Goal: Information Seeking & Learning: Learn about a topic

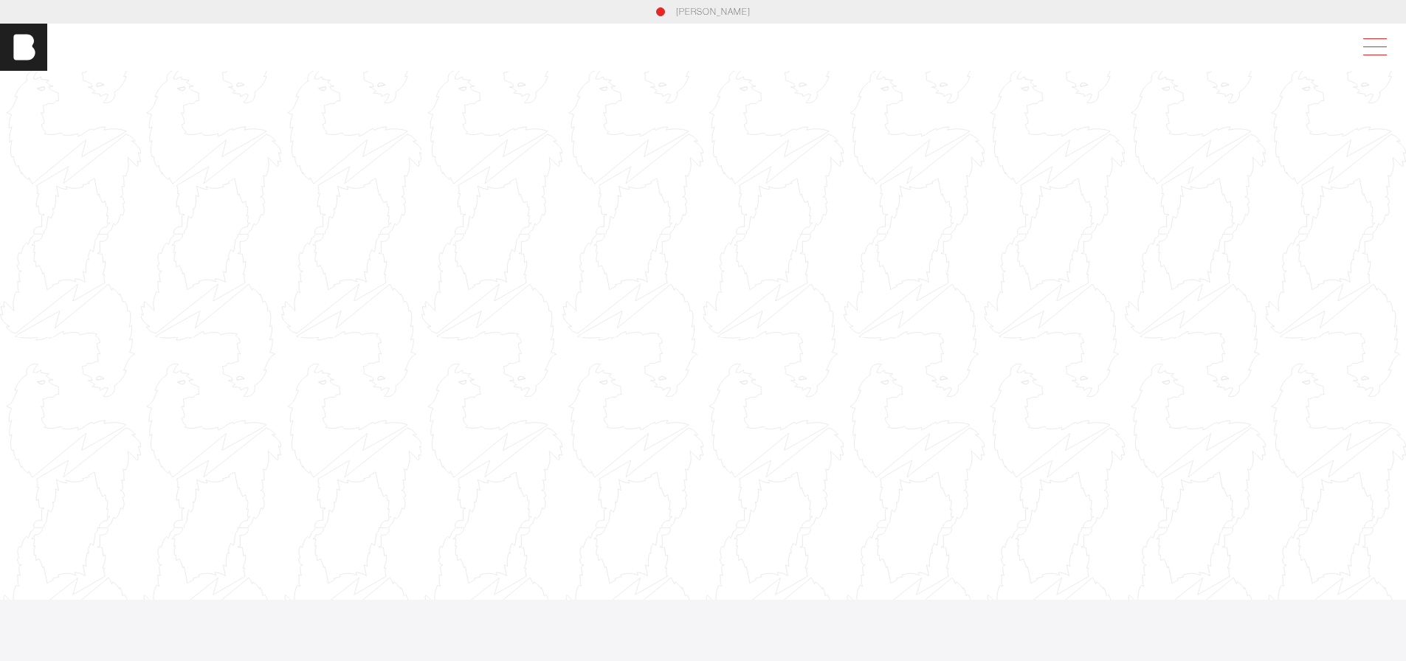
click at [1378, 44] on span at bounding box center [1372, 47] width 34 height 27
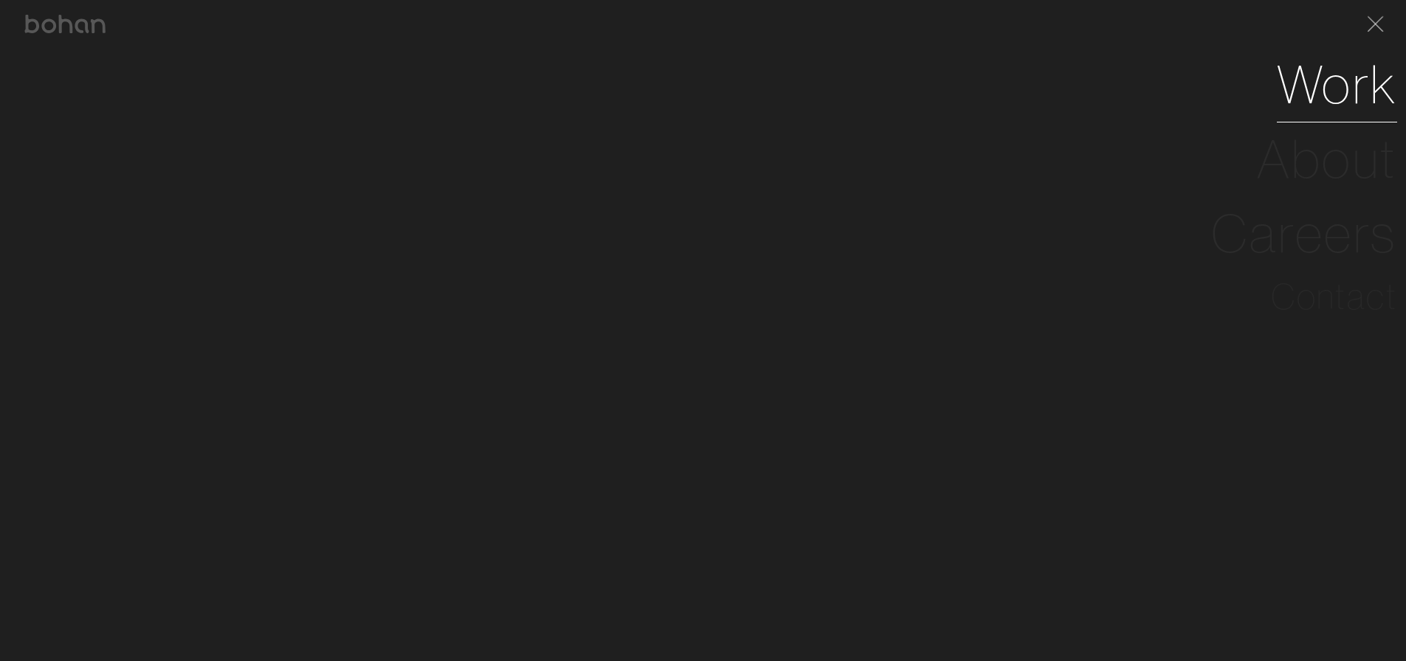
click at [1306, 100] on link "Work" at bounding box center [1336, 84] width 120 height 75
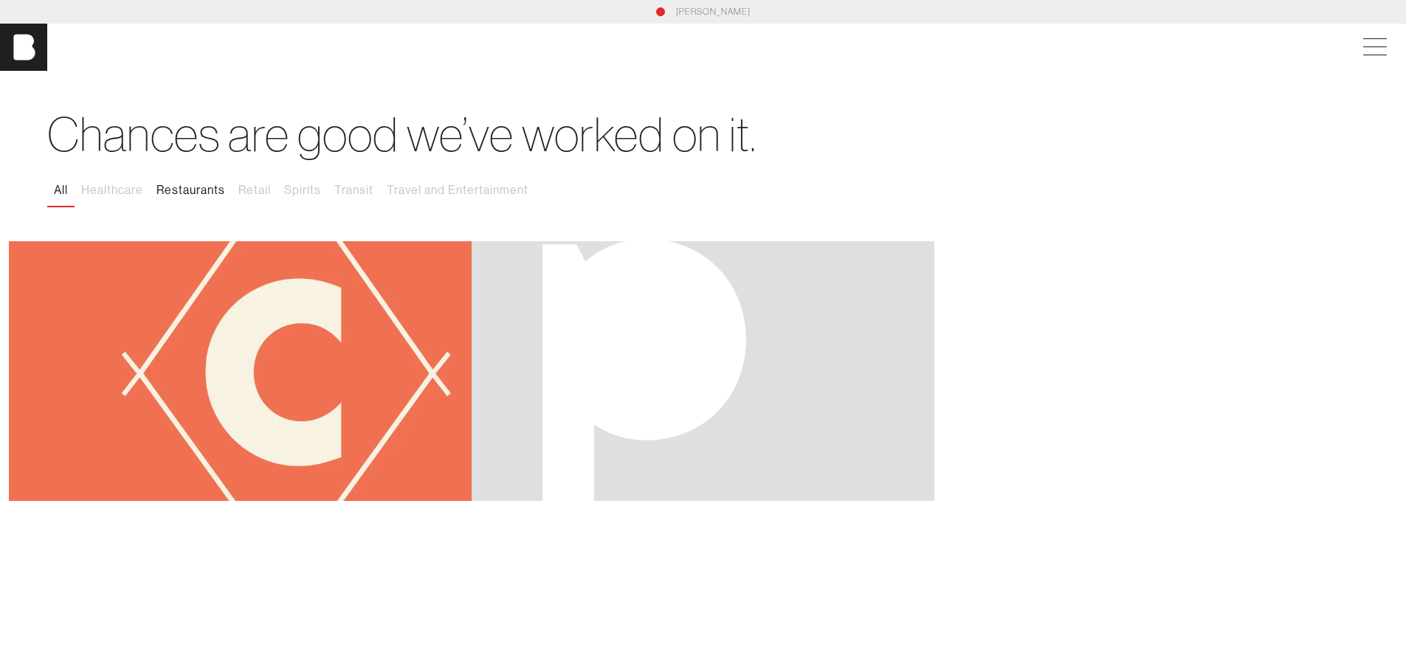
click at [186, 193] on button "Restaurants" at bounding box center [191, 190] width 82 height 31
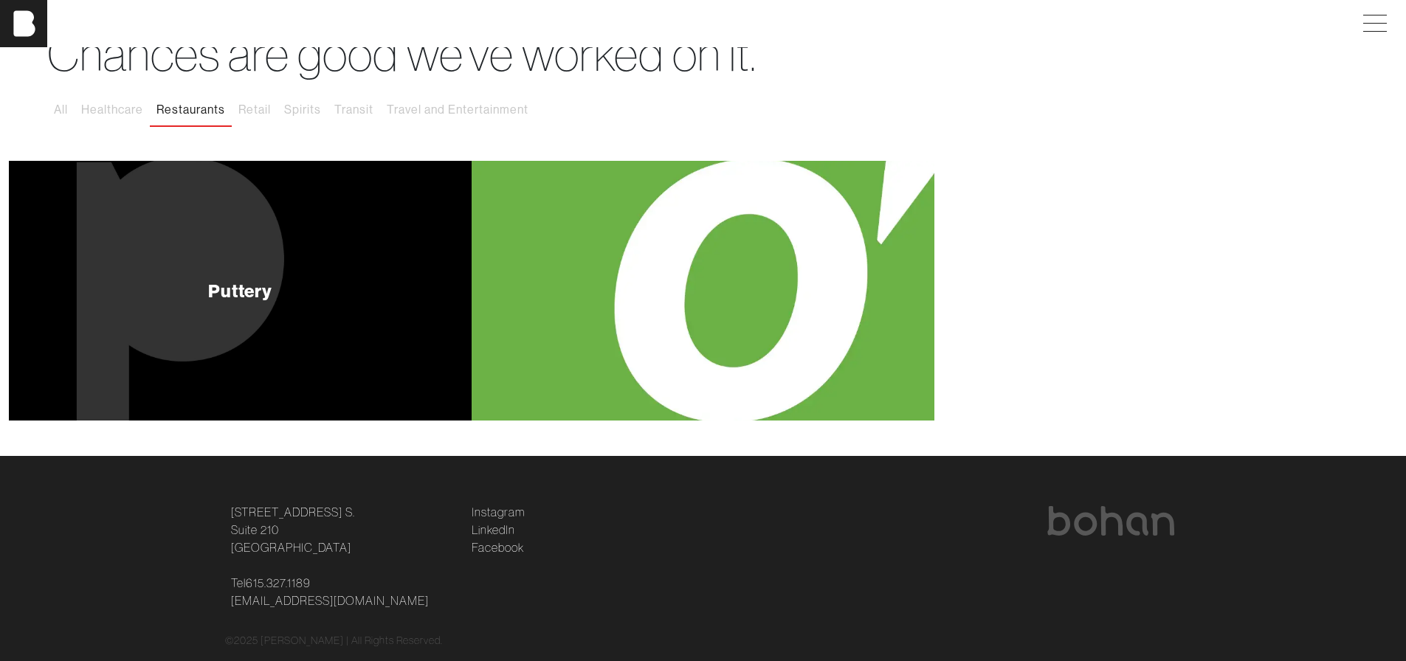
scroll to position [115, 0]
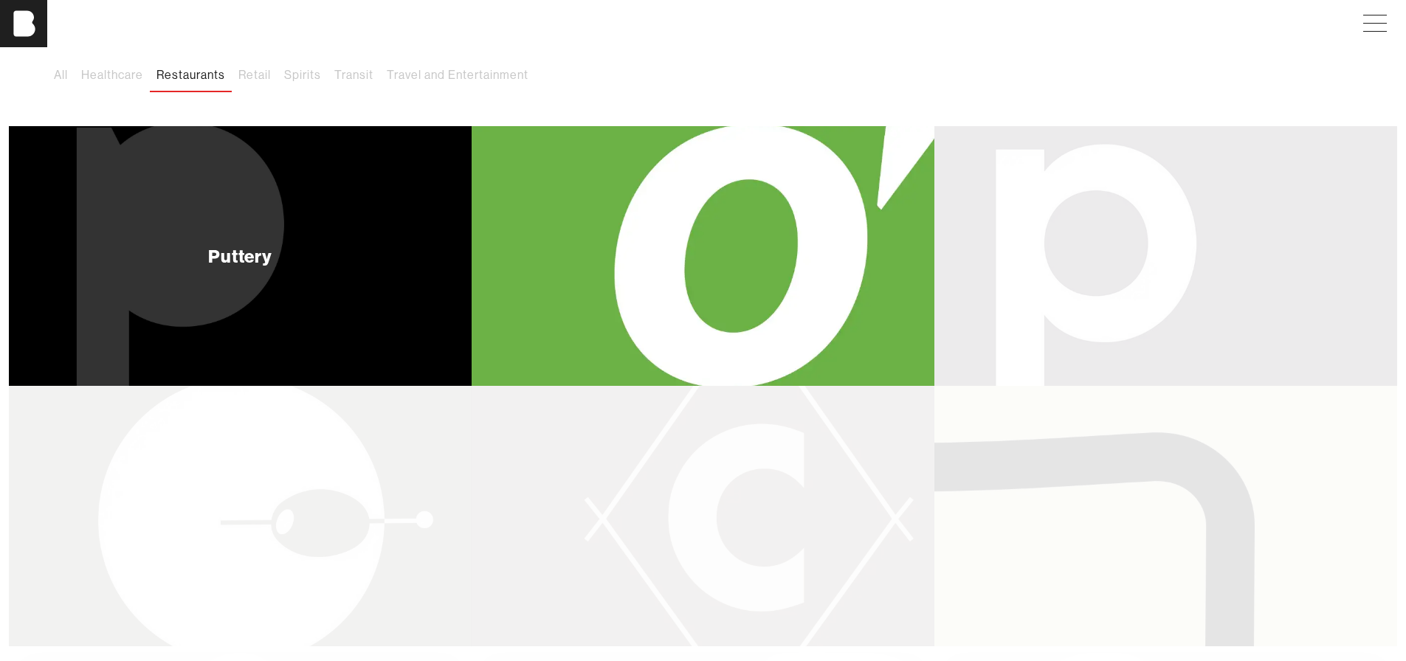
click at [309, 246] on div "Puttery" at bounding box center [240, 256] width 463 height 260
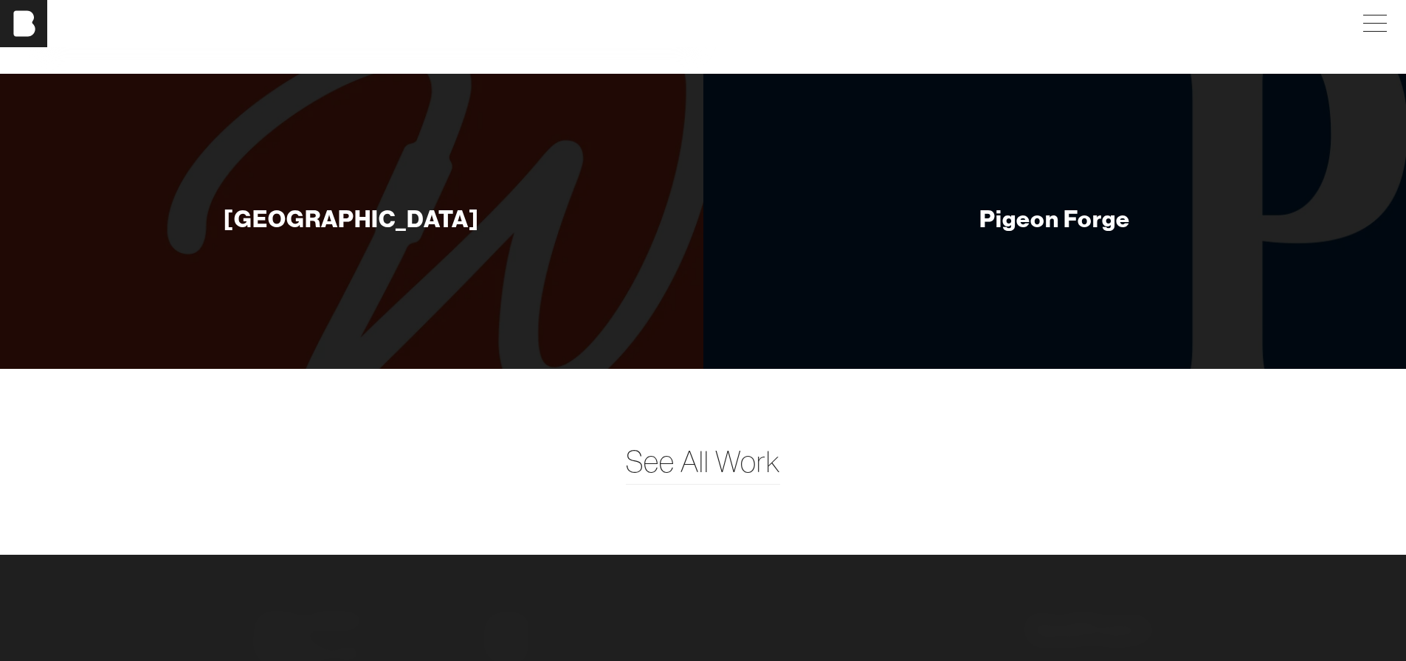
scroll to position [8080, 0]
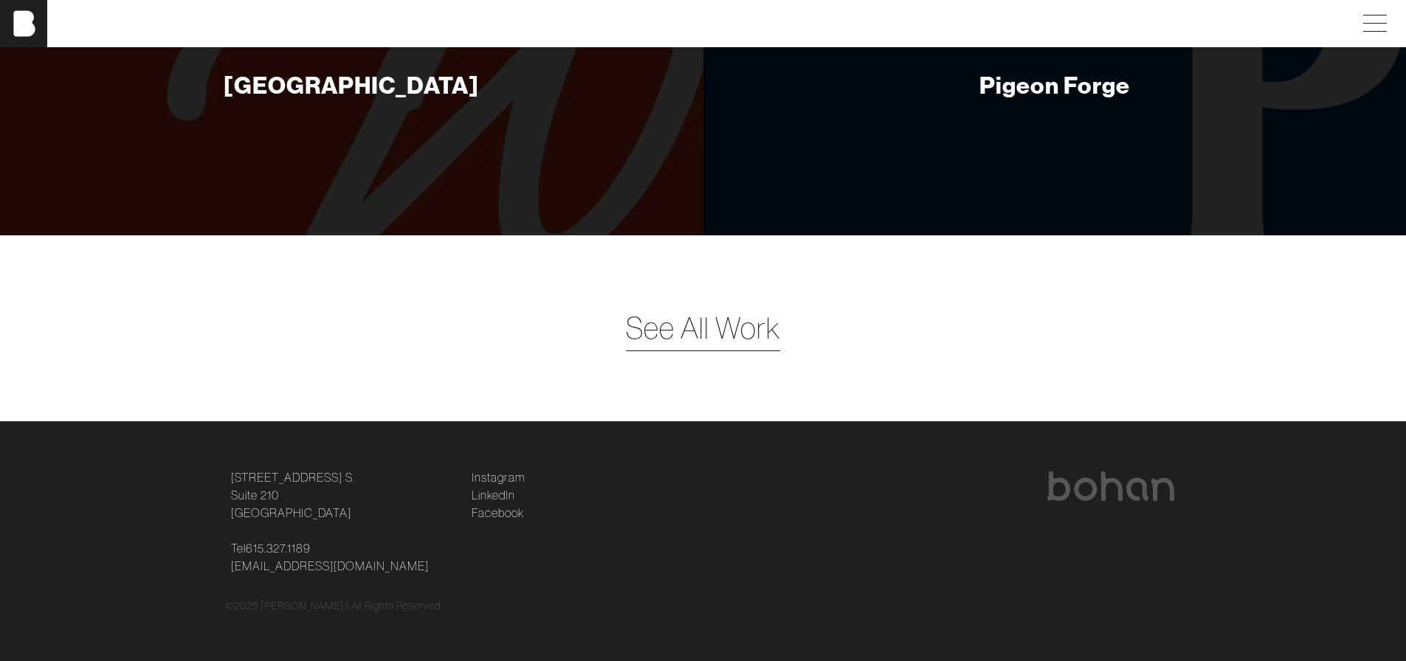
click at [745, 340] on span "See All Work" at bounding box center [703, 328] width 154 height 44
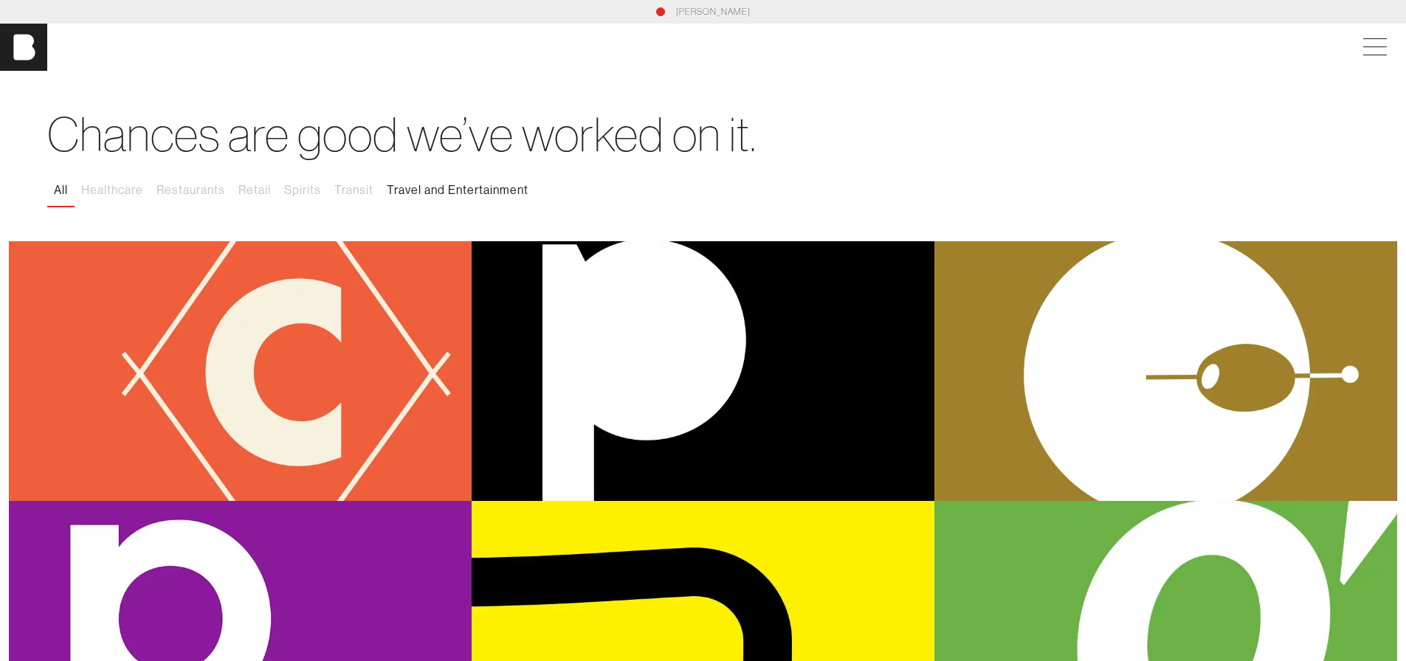
click at [401, 188] on button "Travel and Entertainment" at bounding box center [457, 190] width 155 height 31
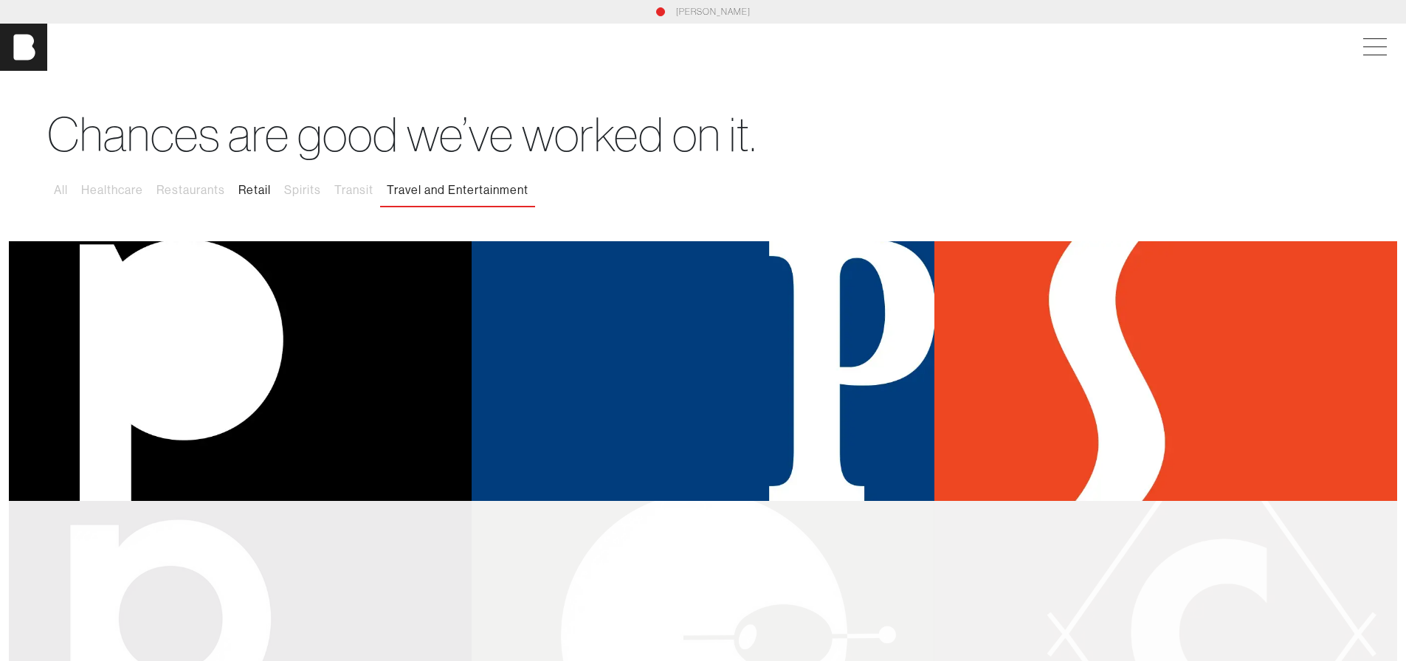
click at [250, 190] on button "Retail" at bounding box center [255, 190] width 46 height 31
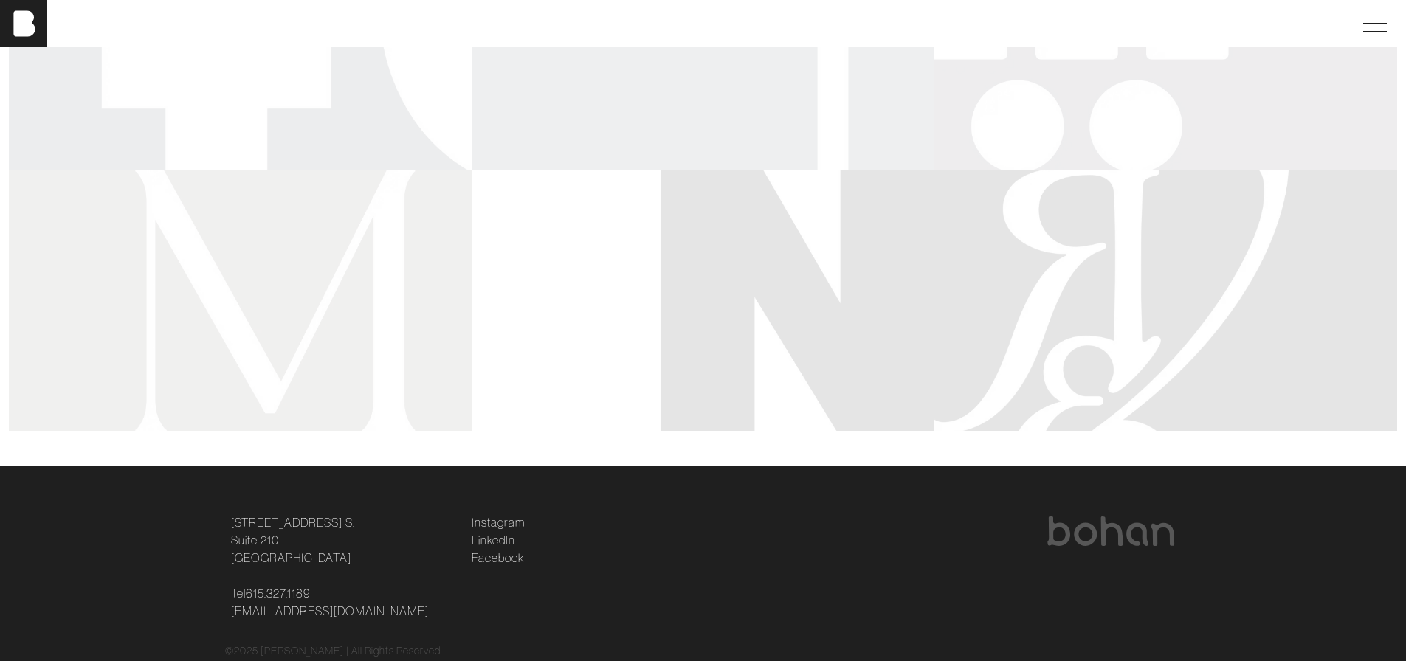
scroll to position [1378, 0]
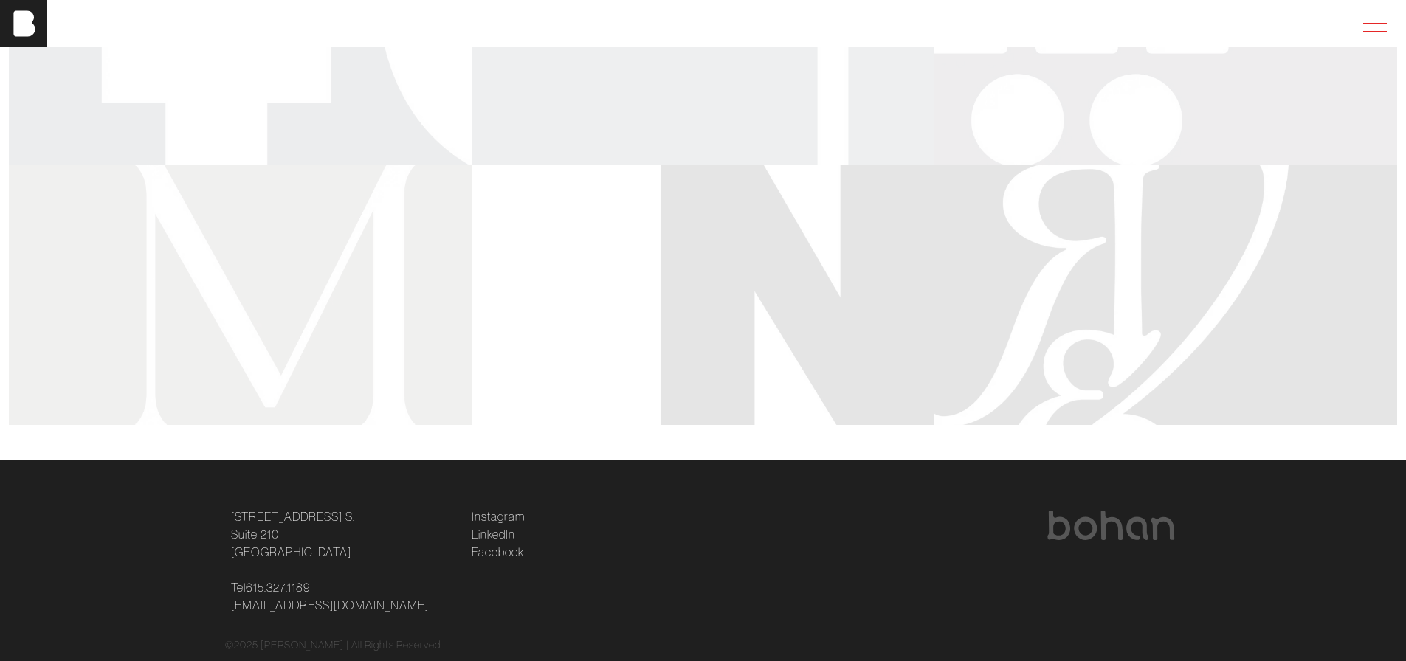
drag, startPoint x: 1390, startPoint y: 22, endPoint x: 1366, endPoint y: 22, distance: 23.6
click at [1388, 22] on span at bounding box center [1372, 23] width 34 height 27
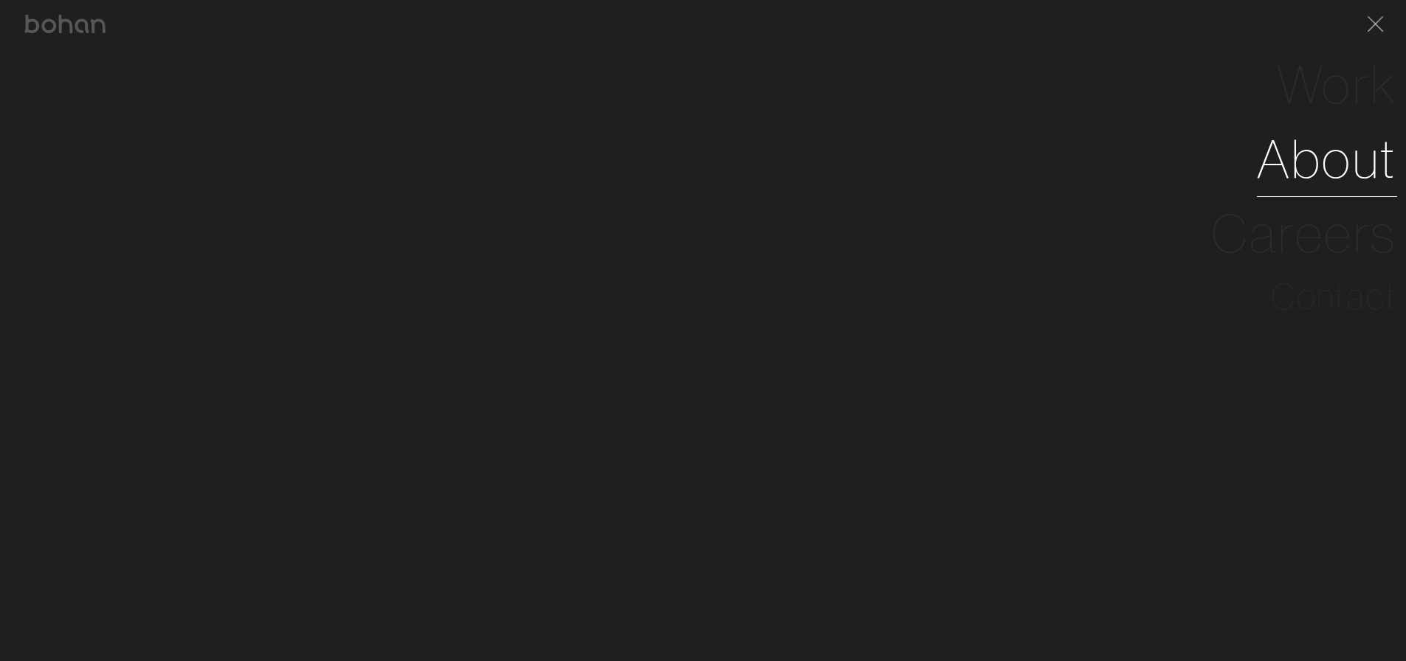
click at [1310, 146] on link "About" at bounding box center [1327, 159] width 140 height 75
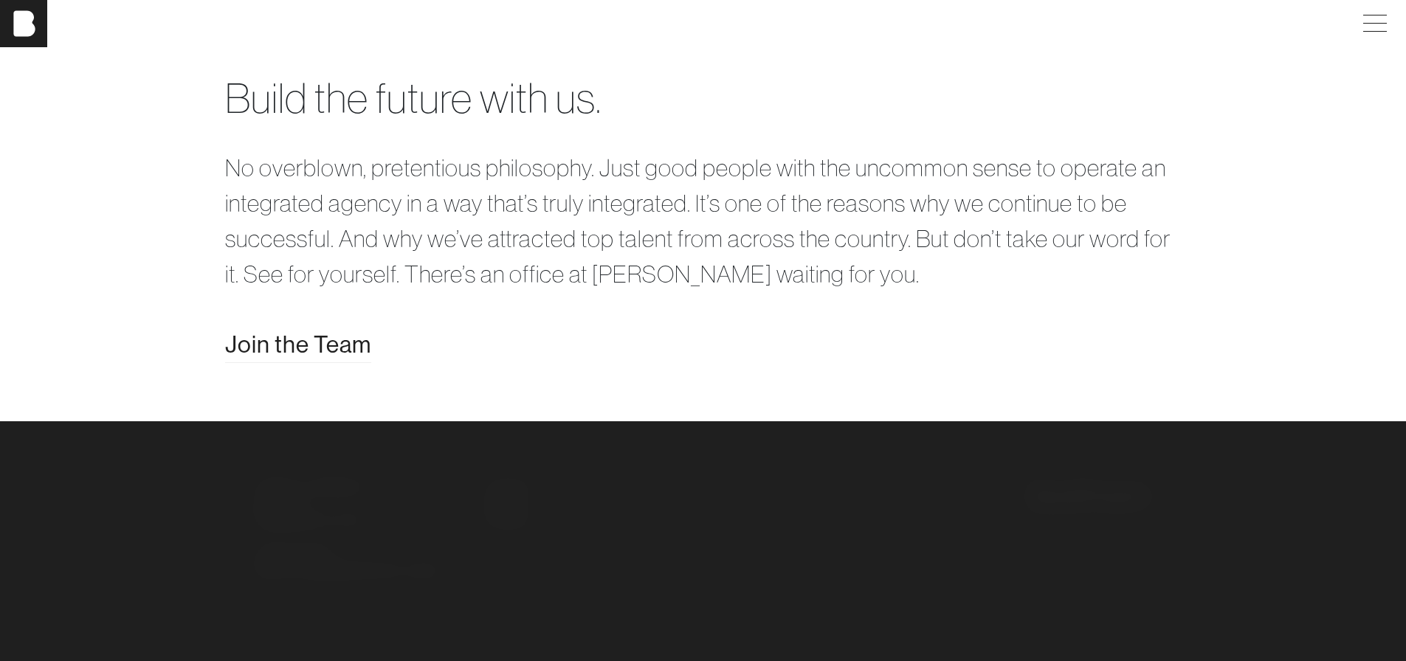
scroll to position [3145, 0]
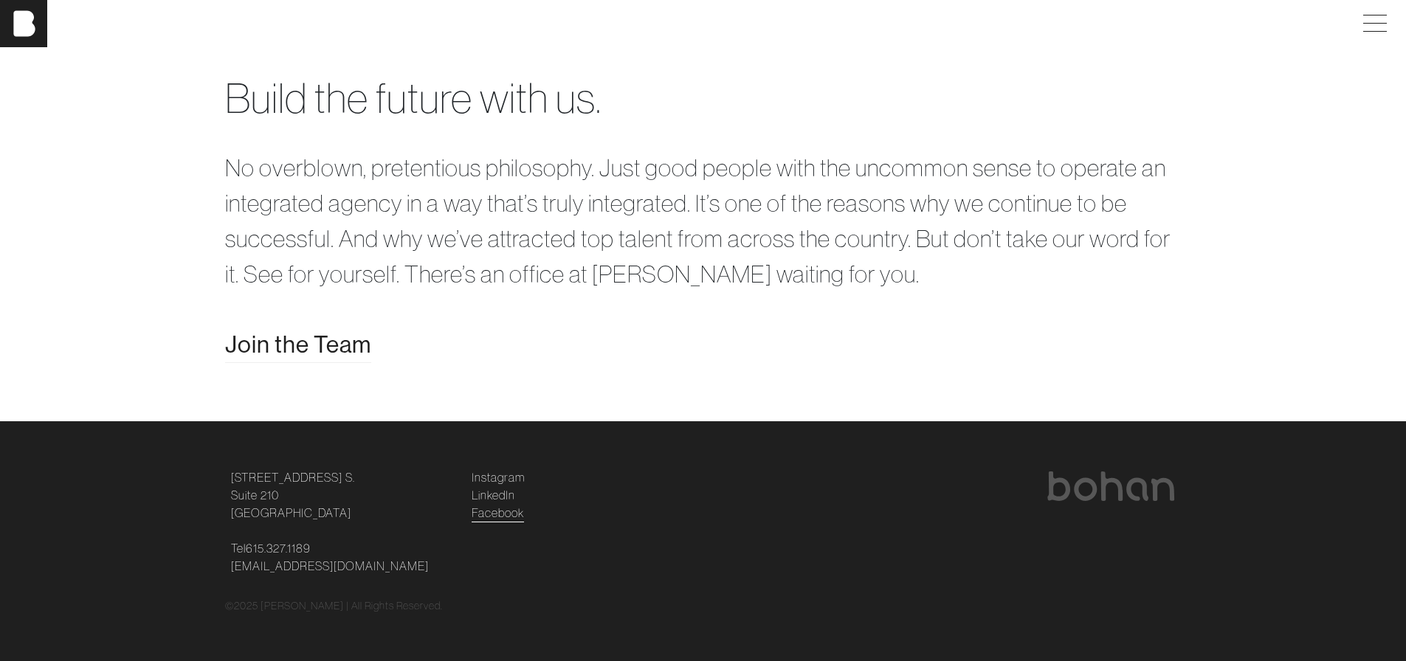
click at [502, 508] on link "Facebook" at bounding box center [497, 513] width 52 height 18
click at [494, 477] on link "Instagram" at bounding box center [497, 478] width 53 height 18
